Goal: Information Seeking & Learning: Compare options

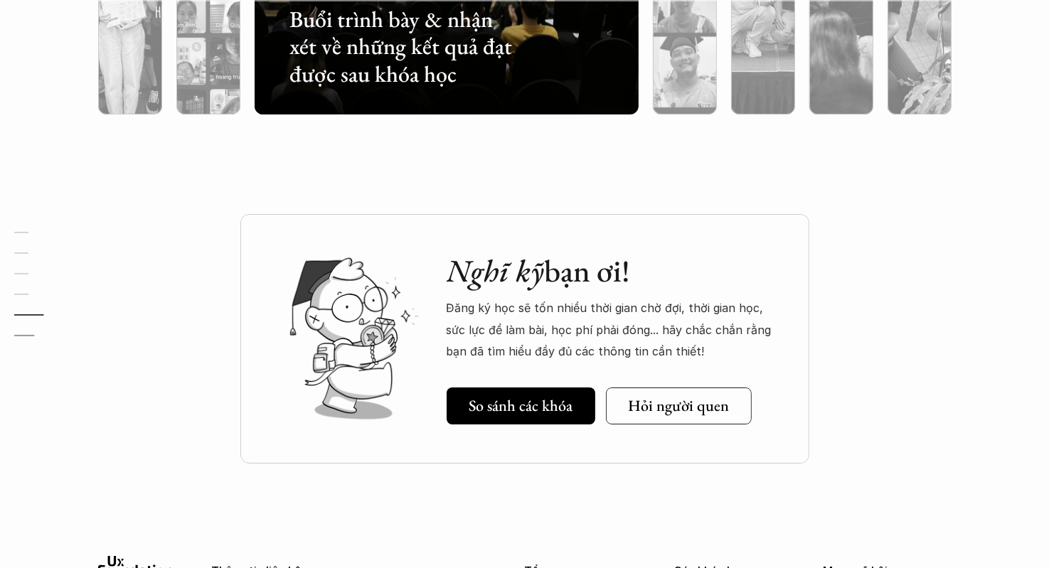
scroll to position [5060, 0]
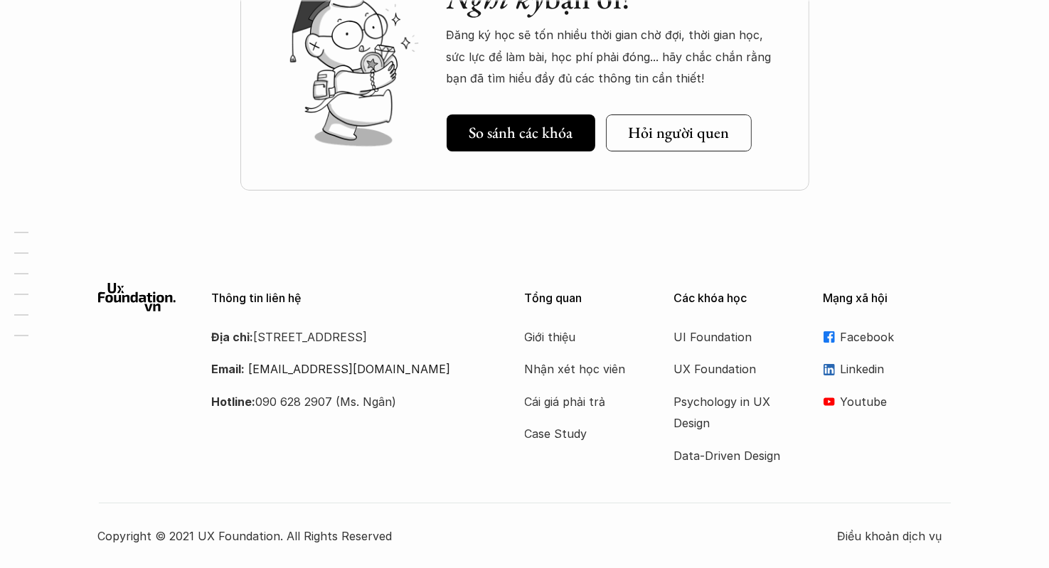
click at [996, 380] on div "Thông tin liên hệ Địa chỉ: [STREET_ADDRESS] Email: [EMAIL_ADDRESS][DOMAIN_NAME]…" at bounding box center [524, 415] width 1049 height 307
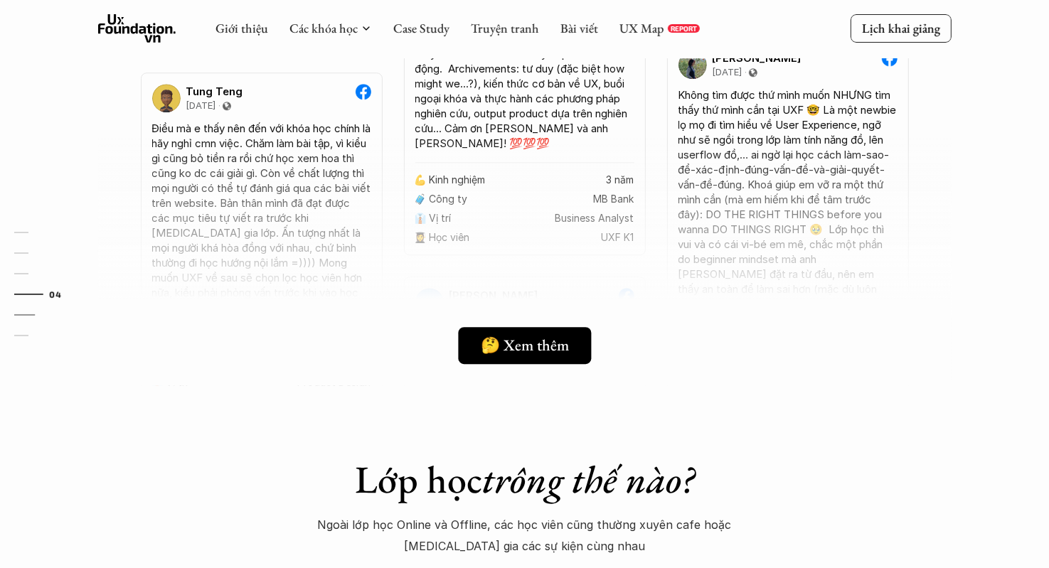
scroll to position [3709, 0]
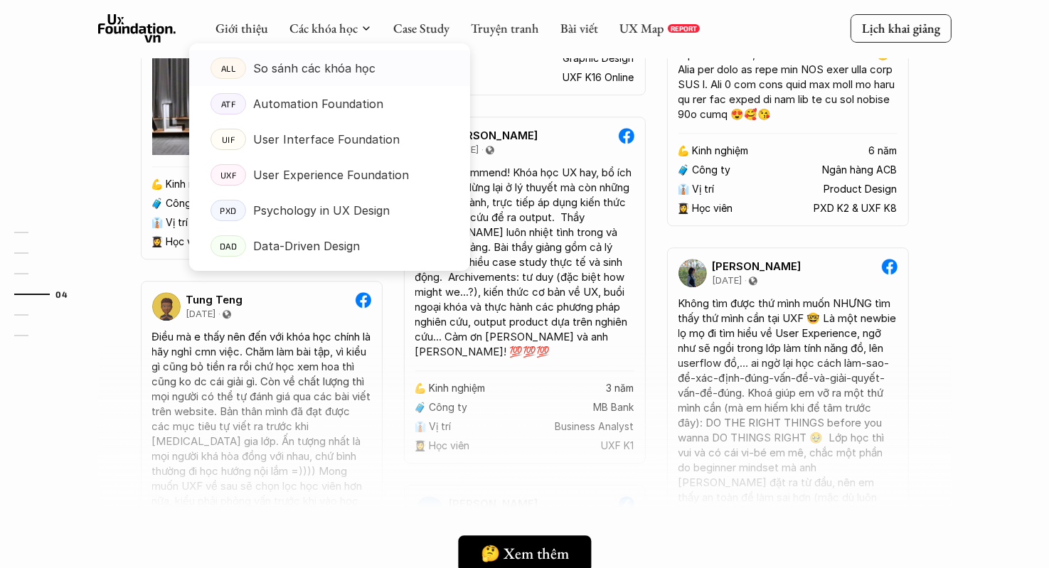
click at [313, 76] on p "So sánh các khóa học" at bounding box center [314, 68] width 122 height 21
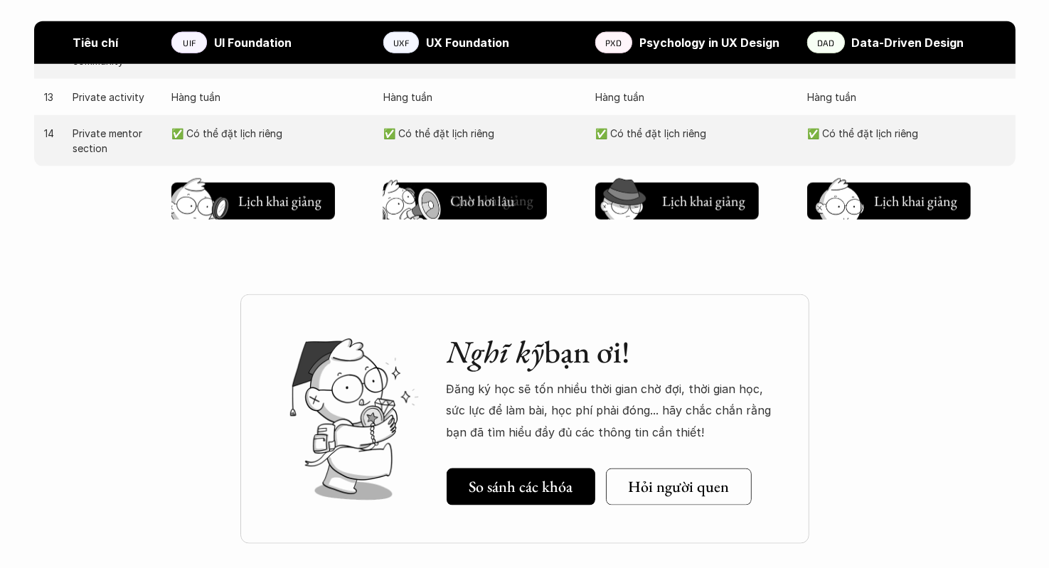
scroll to position [1616, 0]
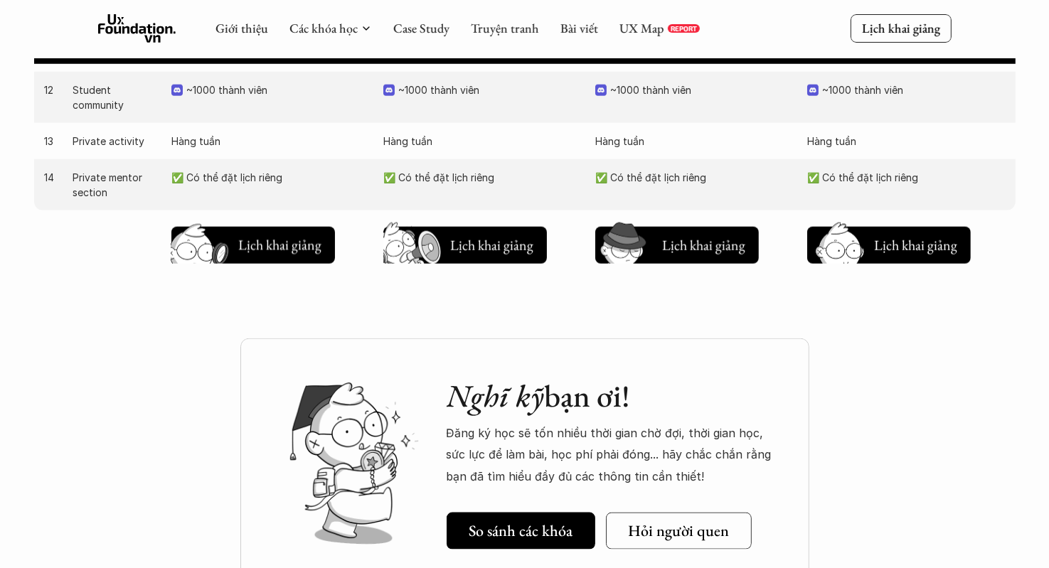
click at [245, 265] on div "Chờ hơi lâu Lịch khai giảng Chờ hơi lâu Lịch khai giảng Chờ hơi lâu Lịch khai g…" at bounding box center [524, 242] width 981 height 64
click at [262, 232] on button "Chờ hơi lâu Lịch khai giảng" at bounding box center [253, 245] width 164 height 37
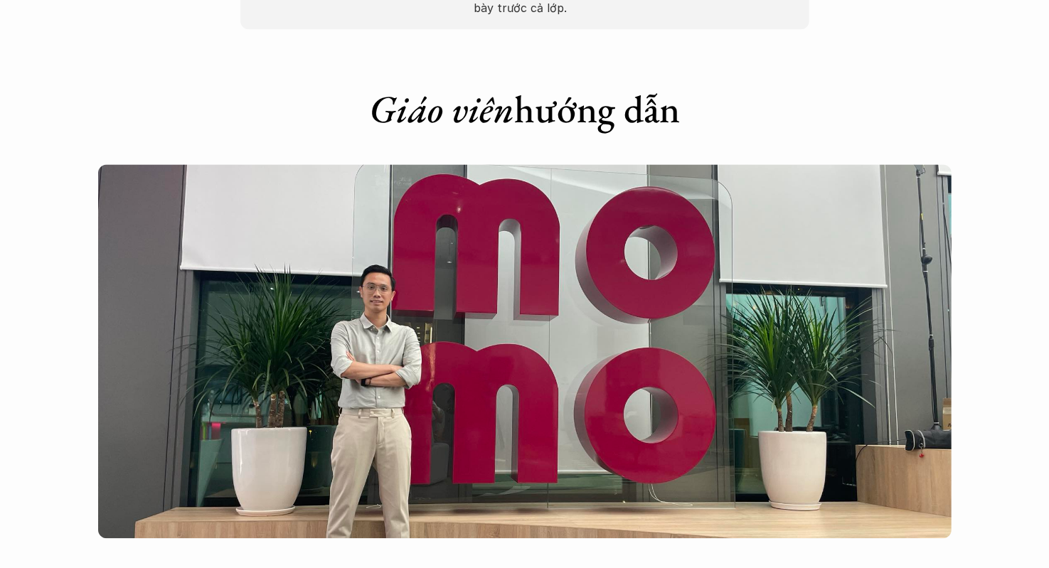
scroll to position [3106, 0]
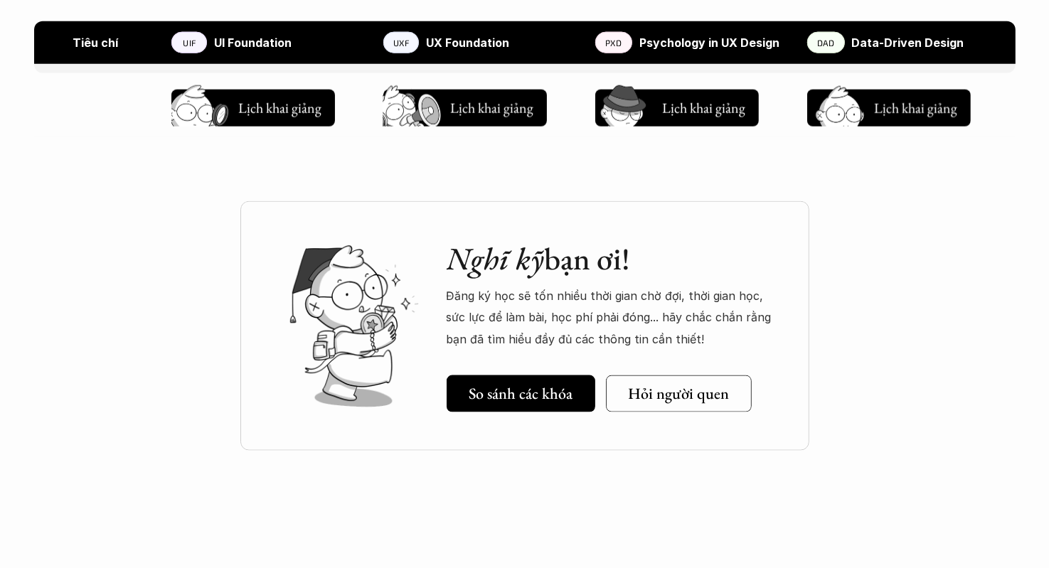
scroll to position [1758, 0]
